Goal: Task Accomplishment & Management: Use online tool/utility

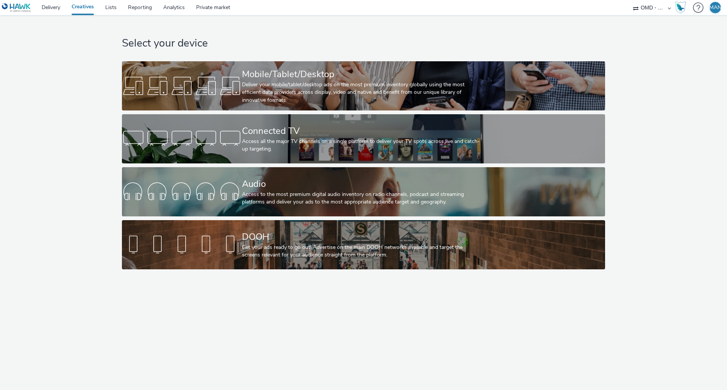
click at [388, 191] on div "Access to the most premium digital audio inventory on radio channels, podcast a…" at bounding box center [362, 199] width 240 height 16
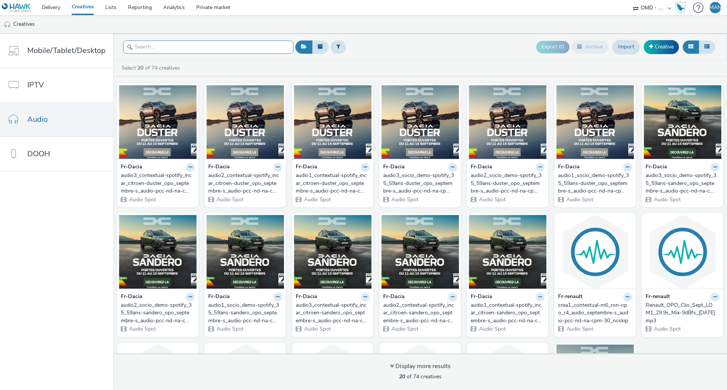
click at [182, 47] on input "text" at bounding box center [208, 47] width 170 height 13
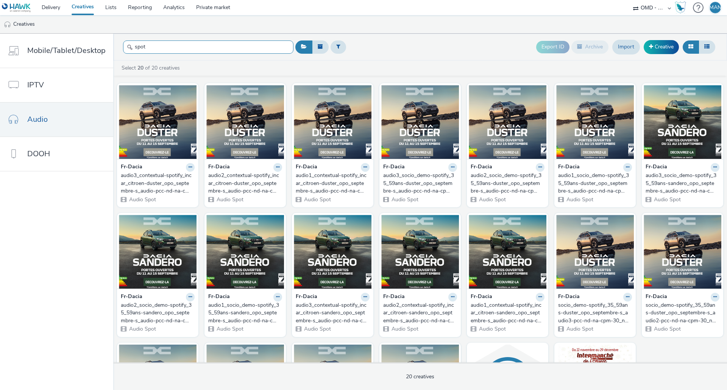
type input "spot"
click at [584, 186] on div "audio1_socio_demo-spotify_35_59ans-duster_opo_septembre-s_audio-pcc-nd-na-cpm-3…" at bounding box center [593, 183] width 71 height 23
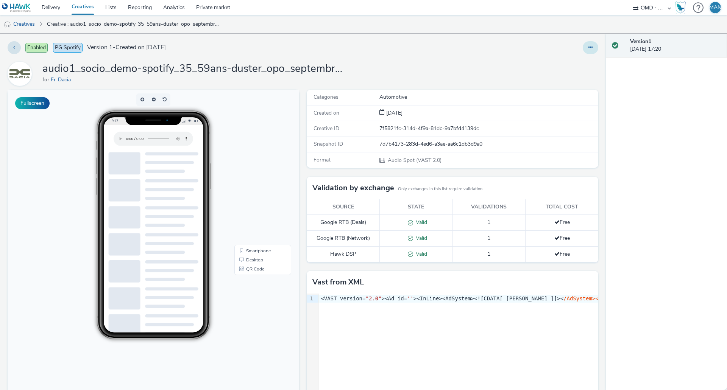
click at [588, 48] on icon at bounding box center [590, 47] width 4 height 5
click at [560, 65] on link "Edit" at bounding box center [569, 62] width 57 height 15
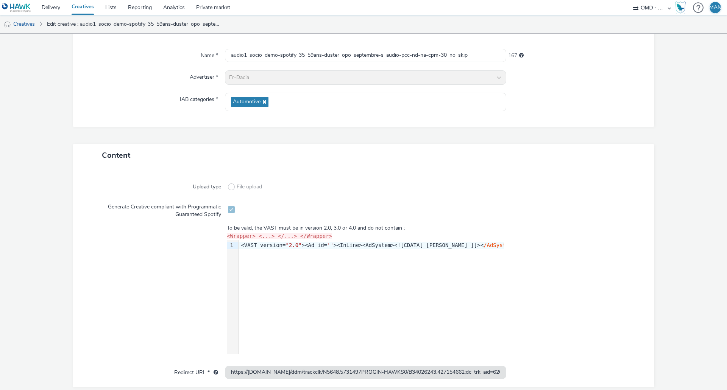
scroll to position [95, 0]
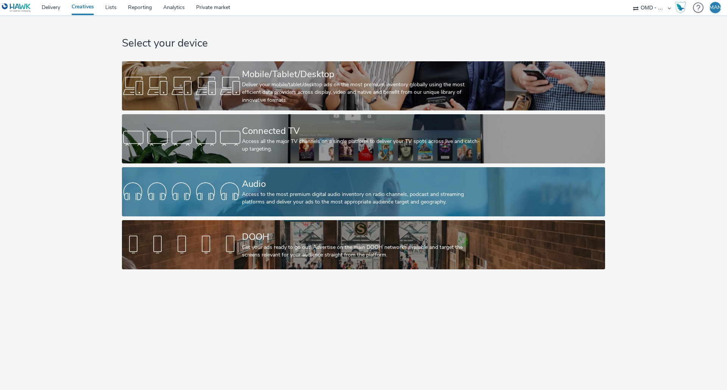
click at [312, 189] on div "Audio" at bounding box center [362, 184] width 240 height 13
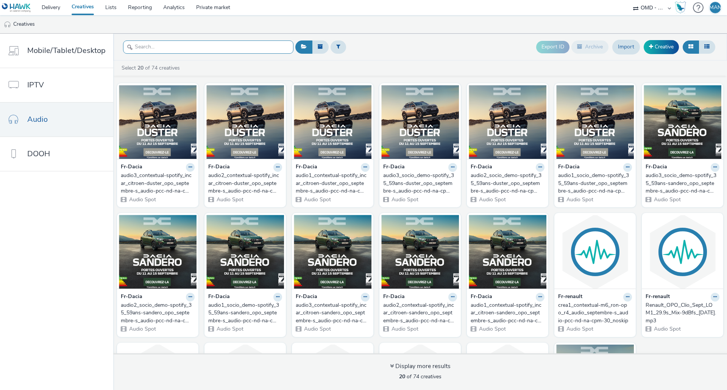
click at [188, 45] on input "text" at bounding box center [208, 47] width 170 height 13
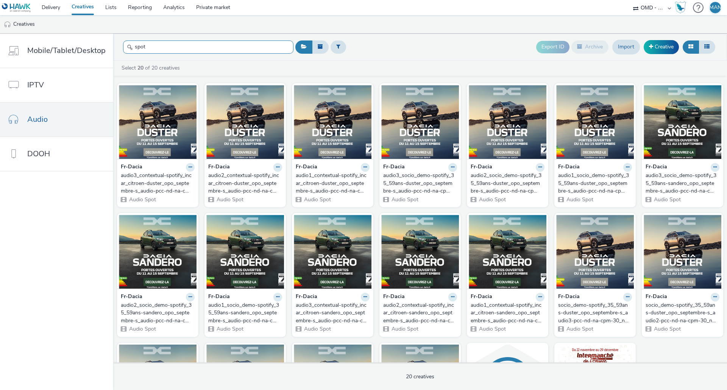
type input "spot"
click at [172, 184] on div "audio3_contextual-spotify_incar_citroen-duster_opo_septembre-s_audio-pcc-nd-na-…" at bounding box center [156, 183] width 71 height 23
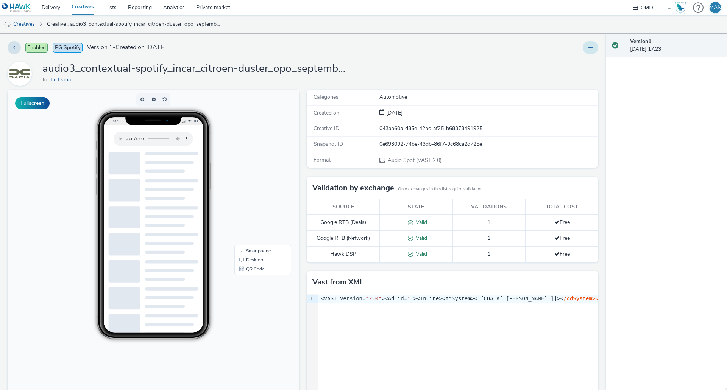
click at [583, 48] on button at bounding box center [591, 47] width 16 height 13
click at [562, 64] on link "Edit" at bounding box center [569, 62] width 57 height 15
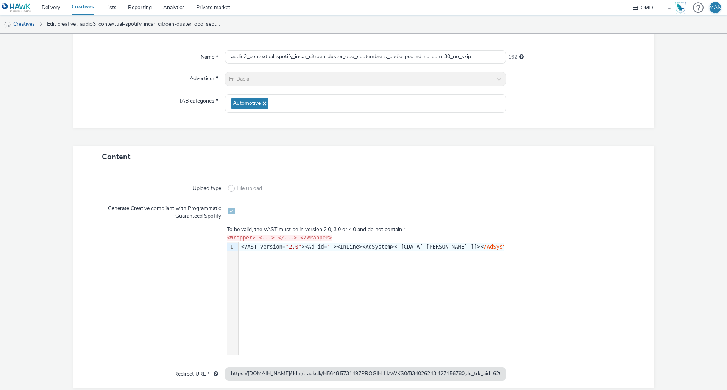
scroll to position [95, 0]
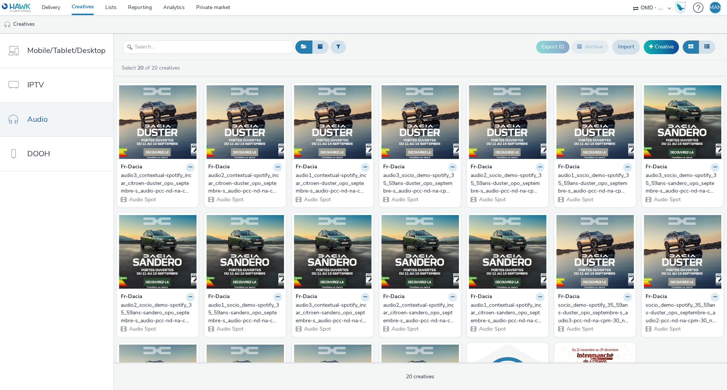
click at [238, 174] on div "audio2_contextual-spotify_incar_citroen-duster_opo_septembre-s_audio-pcc-nd-na-…" at bounding box center [243, 183] width 71 height 23
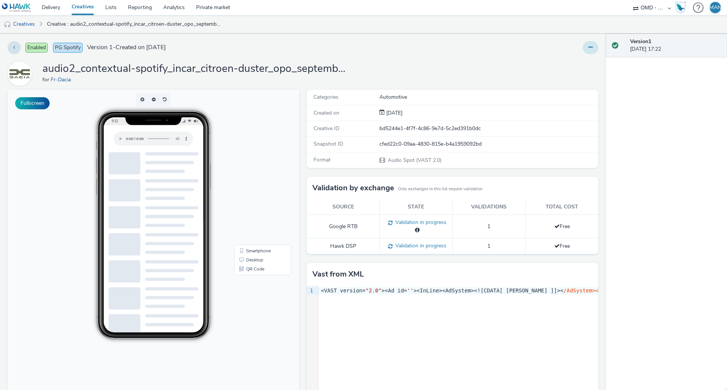
click at [583, 47] on button at bounding box center [591, 47] width 16 height 13
click at [558, 67] on link "Edit" at bounding box center [569, 62] width 57 height 15
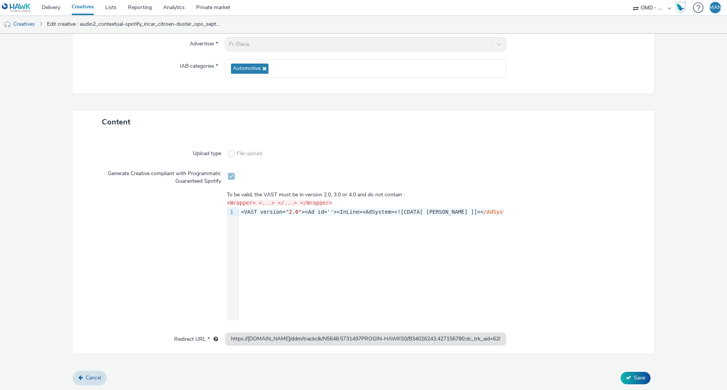
scroll to position [95, 0]
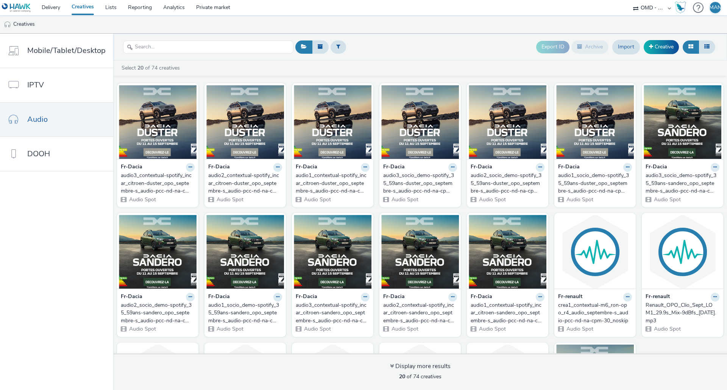
click at [319, 186] on div "audio1_contextual-spotify_incar_citroen-duster_opo_septembre-s_audio-pcc-nd-na-…" at bounding box center [331, 183] width 71 height 23
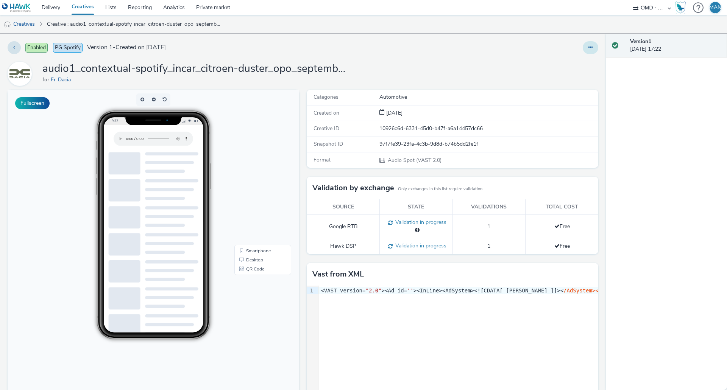
click at [583, 50] on button at bounding box center [591, 47] width 16 height 13
click at [565, 63] on link "Edit" at bounding box center [569, 62] width 57 height 15
